Goal: Find contact information: Find contact information

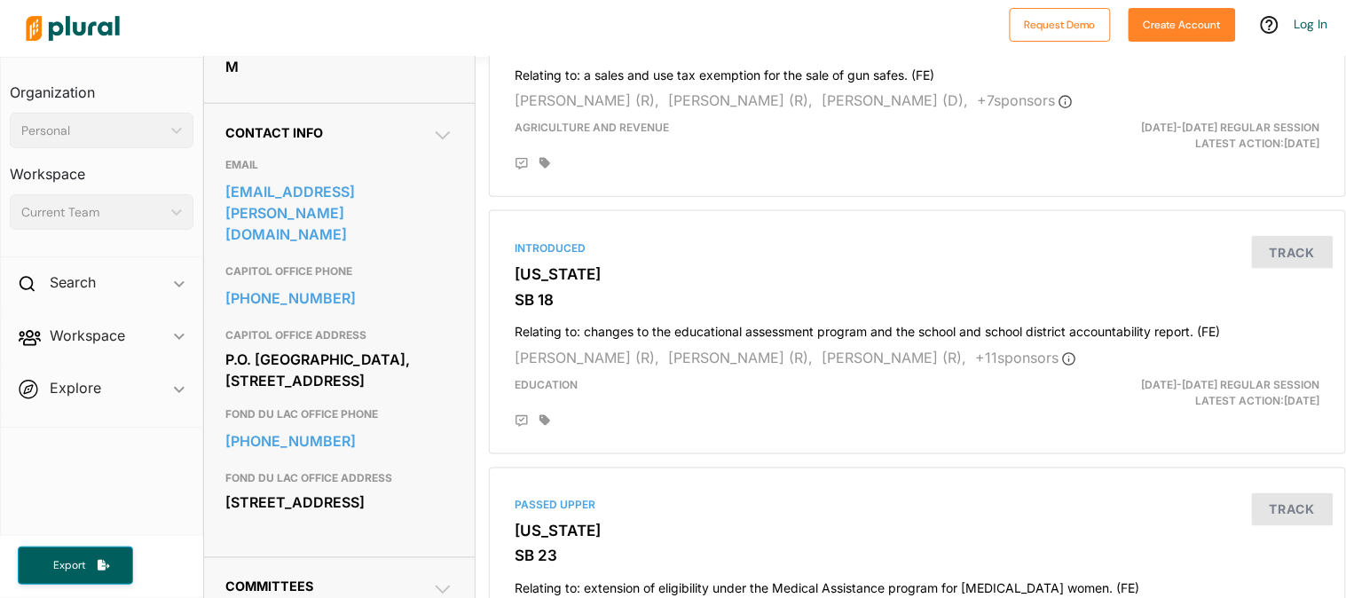
scroll to position [557, 0]
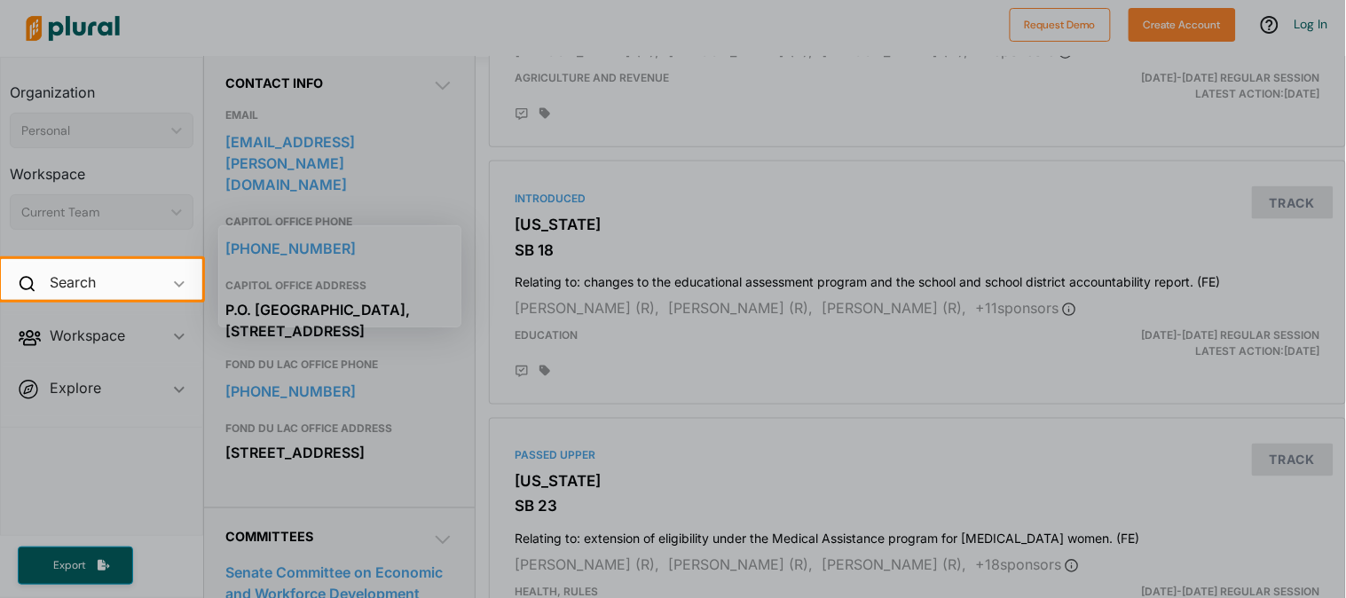
click at [802, 51] on div at bounding box center [673, 129] width 1346 height 259
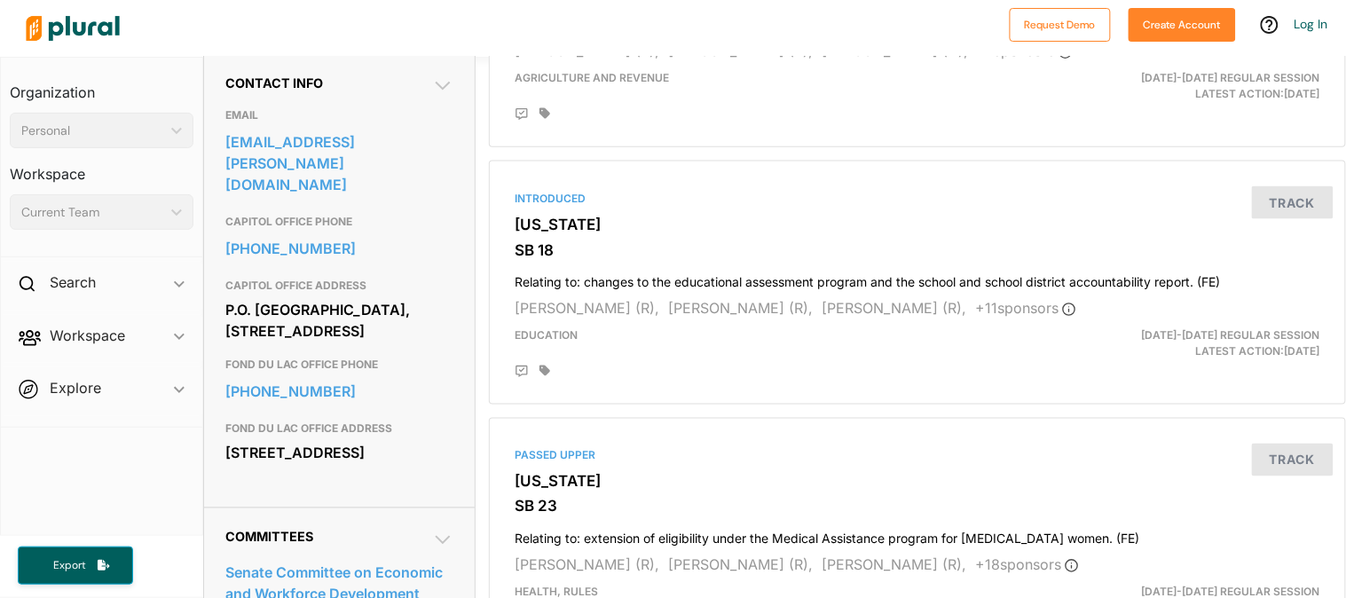
drag, startPoint x: 222, startPoint y: 290, endPoint x: 361, endPoint y: 315, distance: 141.5
click at [361, 315] on div "Contact Info EMAIL [EMAIL_ADDRESS][PERSON_NAME][DOMAIN_NAME] CAPITOL OFFICE PHO…" at bounding box center [339, 280] width 271 height 454
copy div "[STREET_ADDRESS]"
drag, startPoint x: 225, startPoint y: 169, endPoint x: 333, endPoint y: 189, distance: 110.2
click at [333, 189] on div "Contact Info EMAIL [EMAIL_ADDRESS][PERSON_NAME][DOMAIN_NAME] CAPITOL OFFICE PHO…" at bounding box center [339, 280] width 271 height 454
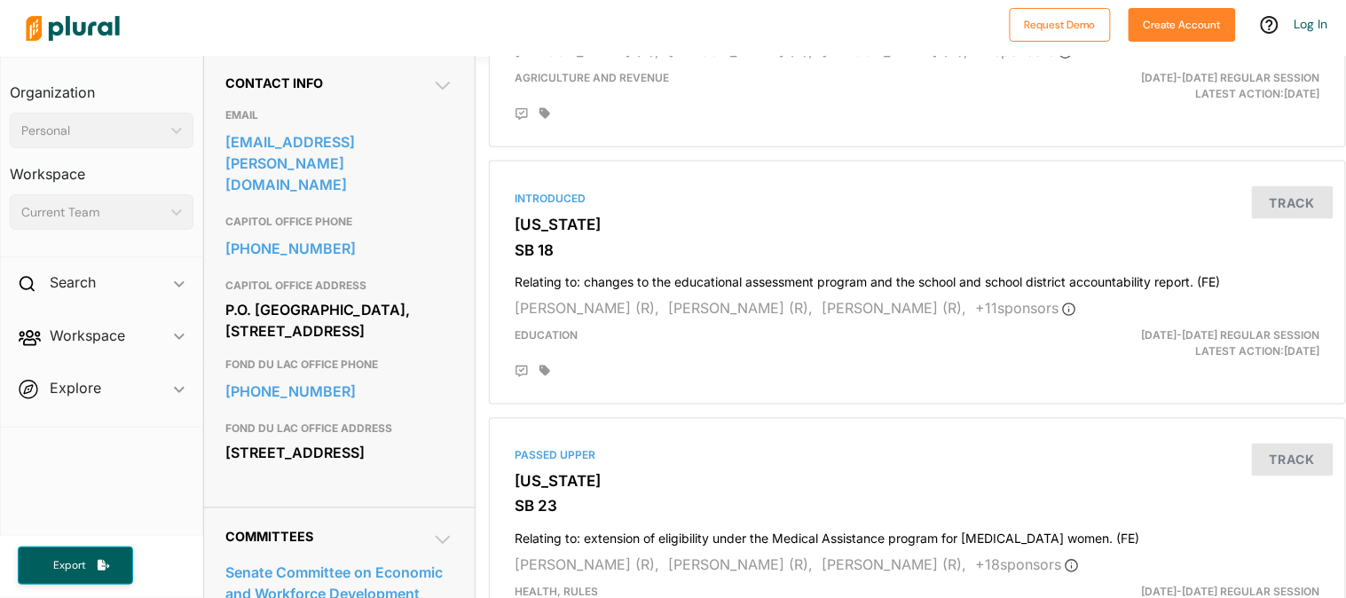
copy div "P.O. [GEOGRAPHIC_DATA], [STREET_ADDRESS]"
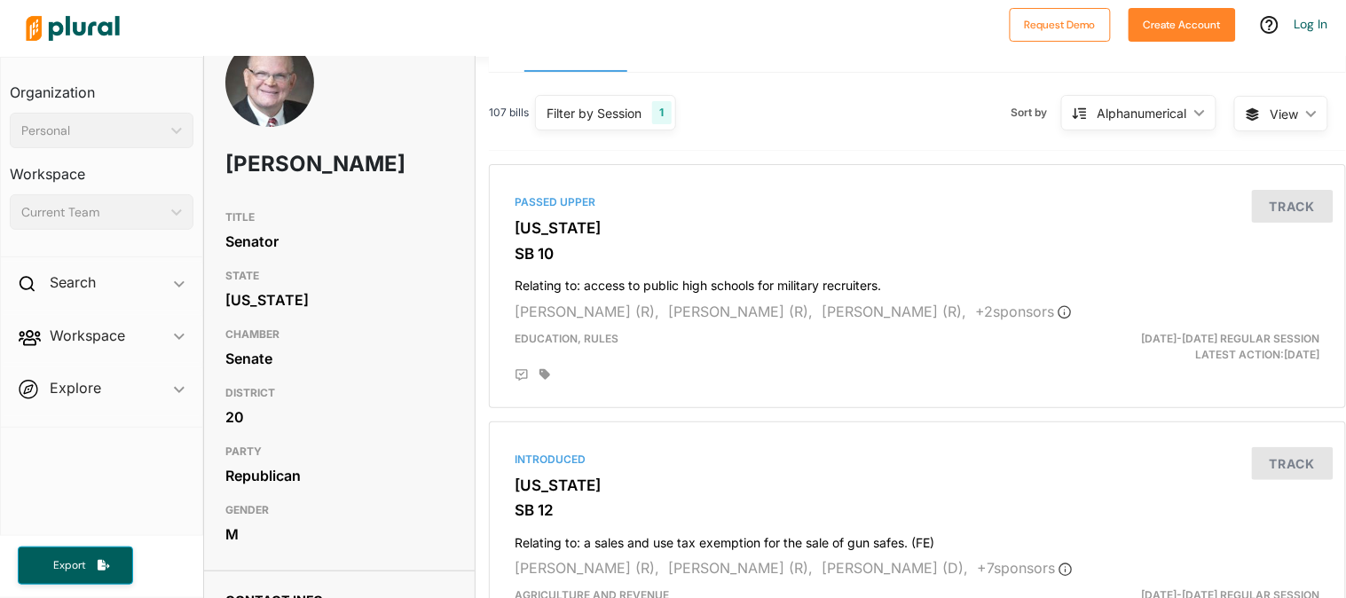
scroll to position [0, 0]
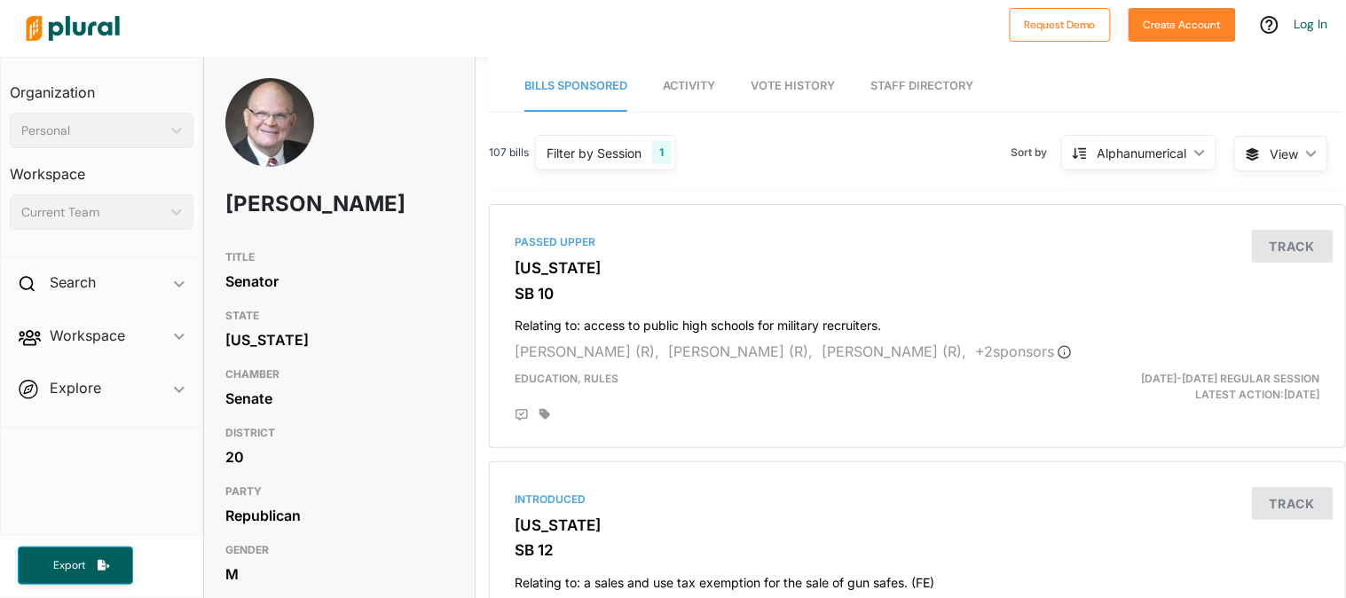
click at [178, 129] on polygon at bounding box center [176, 131] width 11 height 6
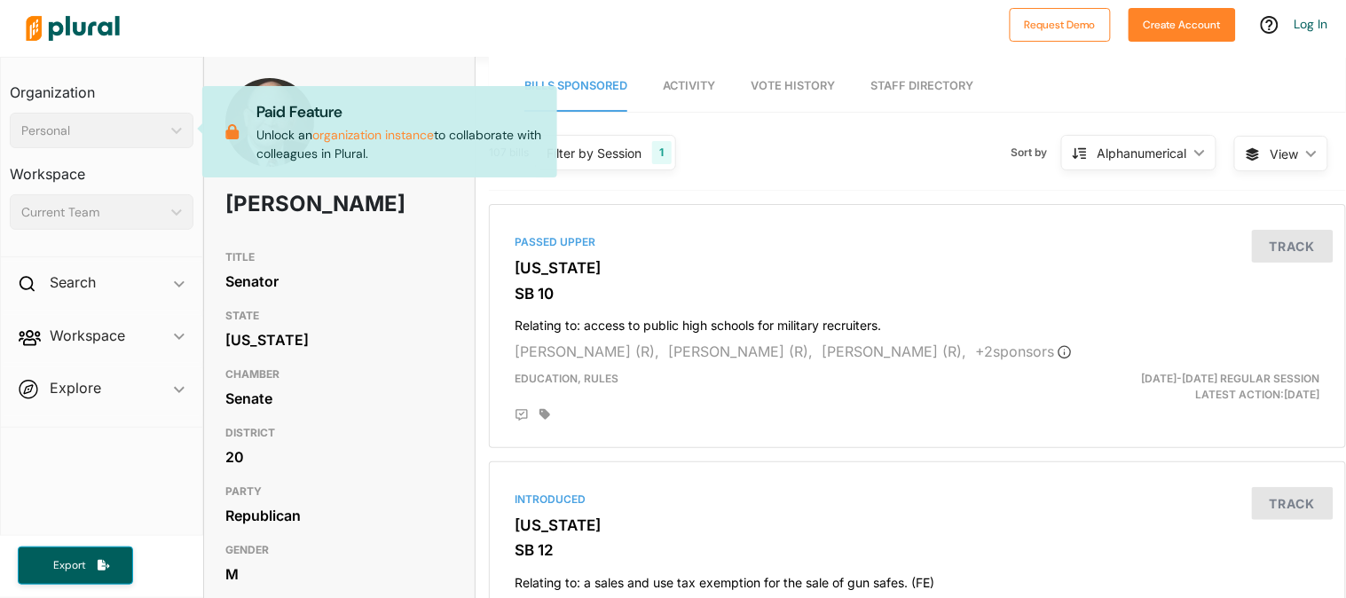
click at [116, 130] on div "Personal" at bounding box center [92, 131] width 143 height 19
click at [73, 280] on h2 "Search" at bounding box center [73, 282] width 46 height 20
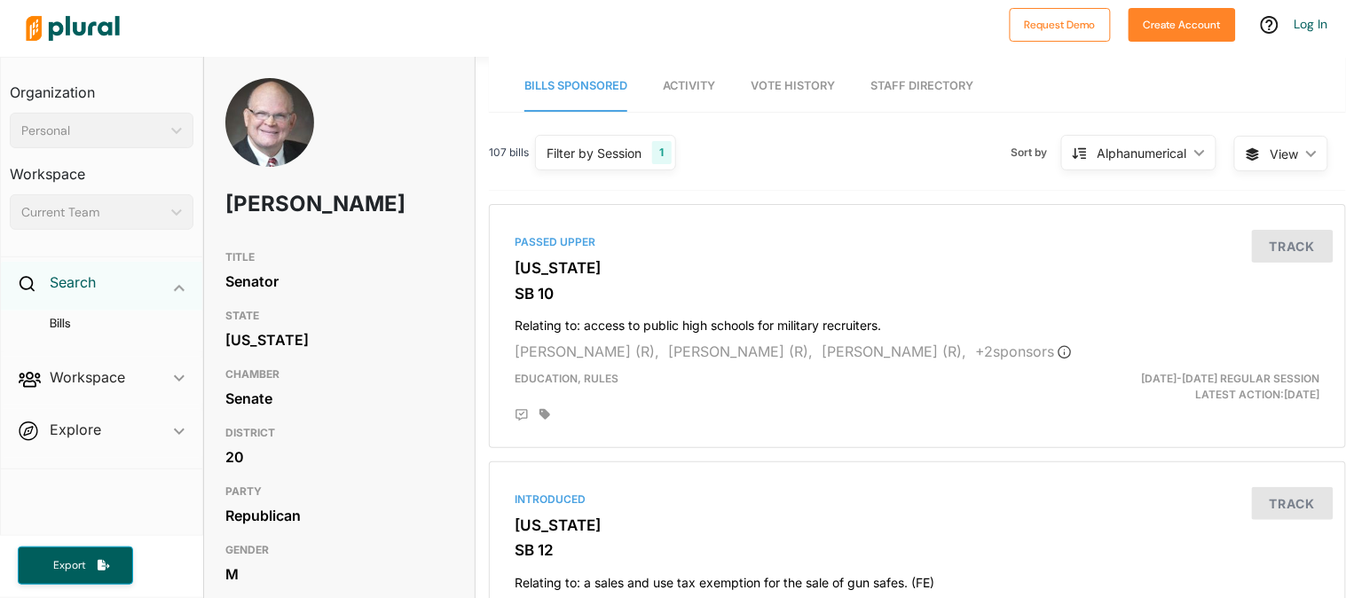
click at [65, 273] on h2 "Search" at bounding box center [73, 282] width 46 height 20
click at [68, 275] on h2 "Search" at bounding box center [73, 282] width 46 height 20
click at [66, 275] on h2 "Search" at bounding box center [73, 282] width 46 height 20
